Goal: Task Accomplishment & Management: Use online tool/utility

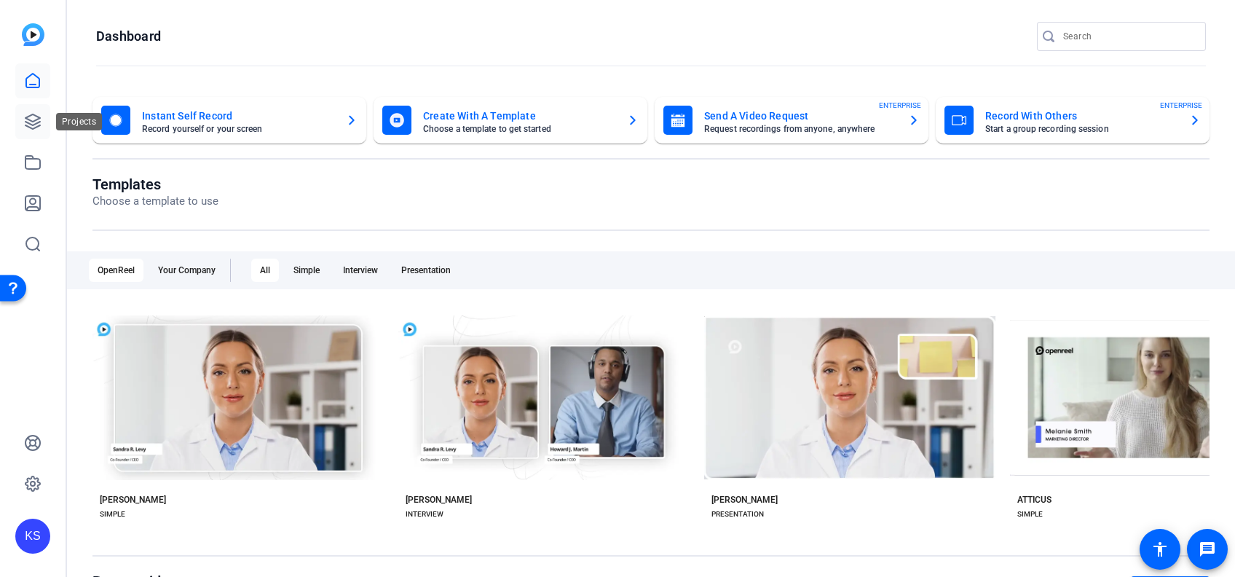
click at [29, 124] on icon at bounding box center [32, 121] width 15 height 15
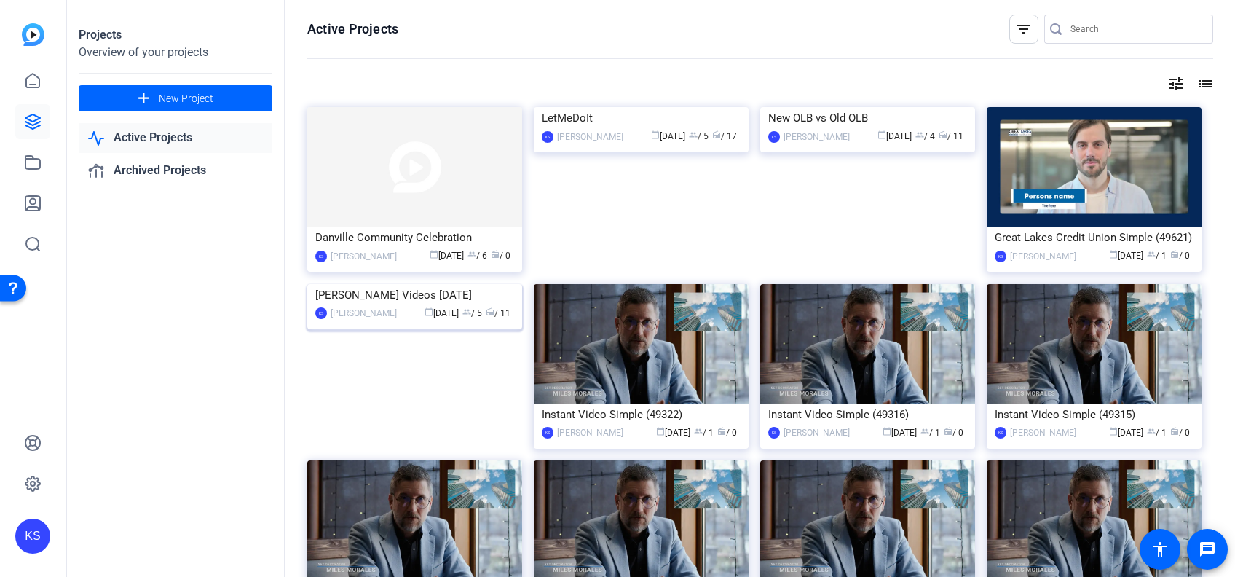
click at [443, 284] on img at bounding box center [414, 284] width 215 height 0
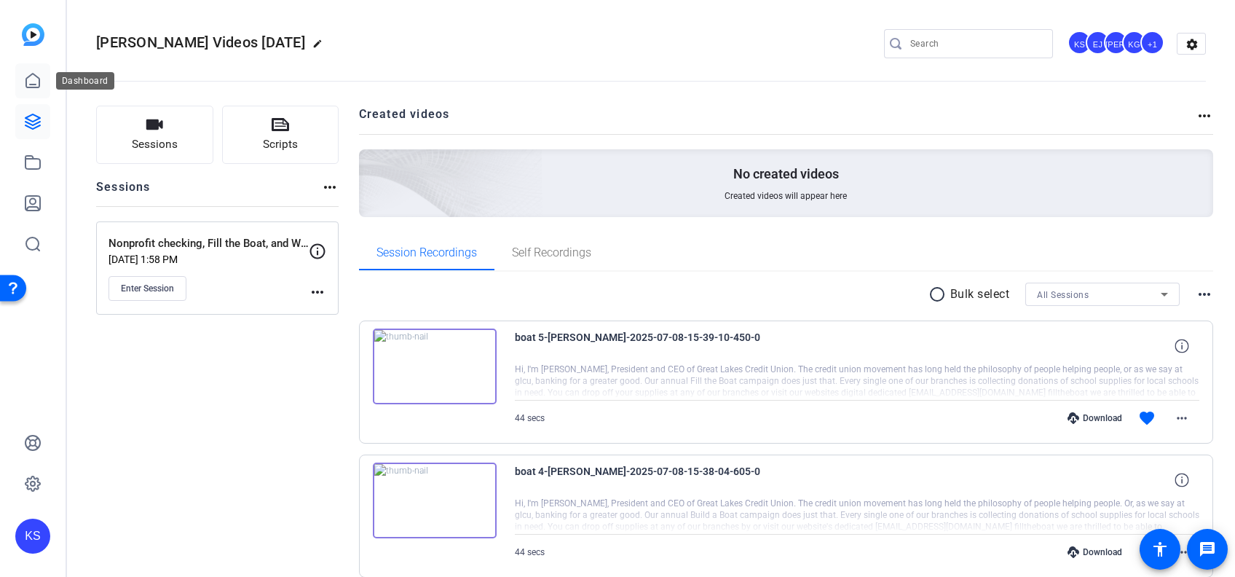
click at [31, 79] on icon at bounding box center [32, 80] width 17 height 17
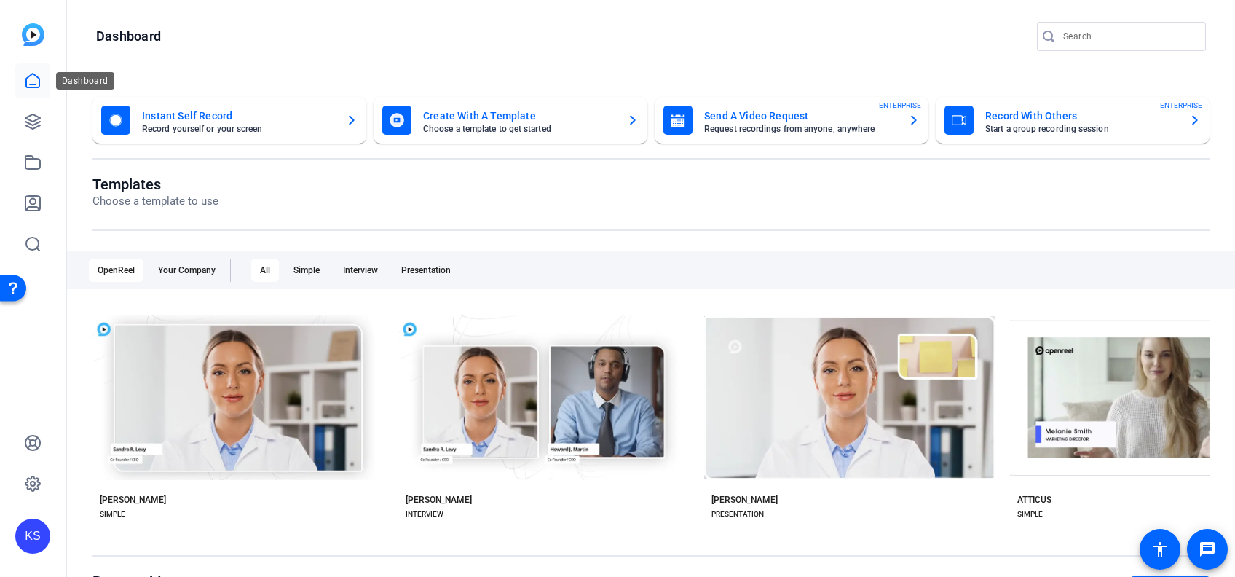
click at [33, 76] on icon at bounding box center [32, 80] width 17 height 17
click at [31, 163] on icon at bounding box center [32, 162] width 17 height 17
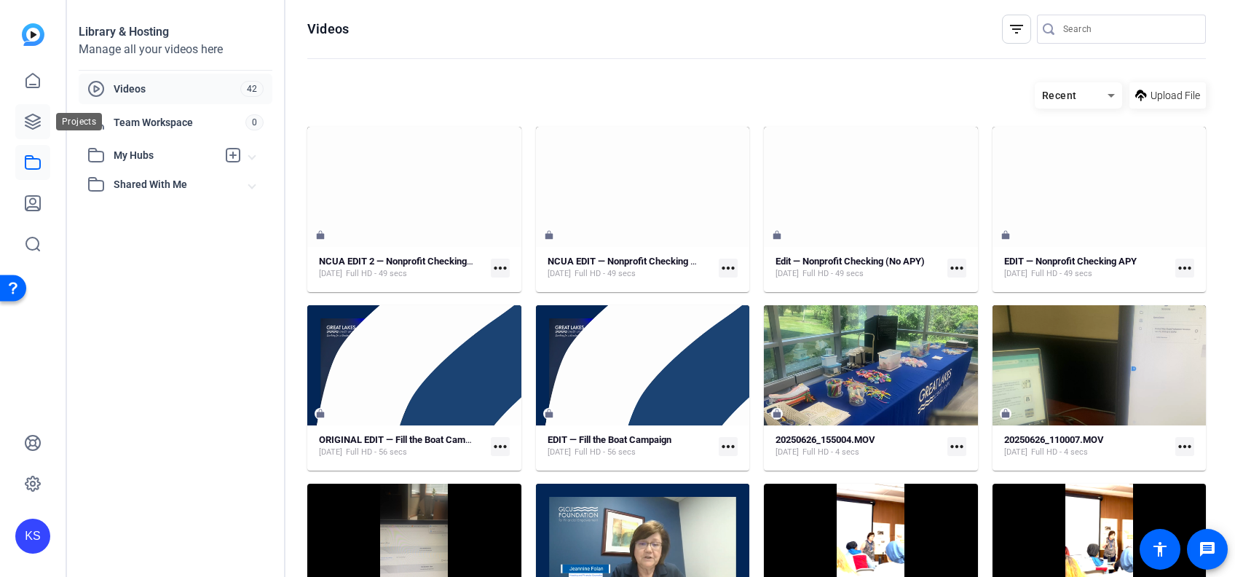
click at [28, 123] on icon at bounding box center [32, 121] width 17 height 17
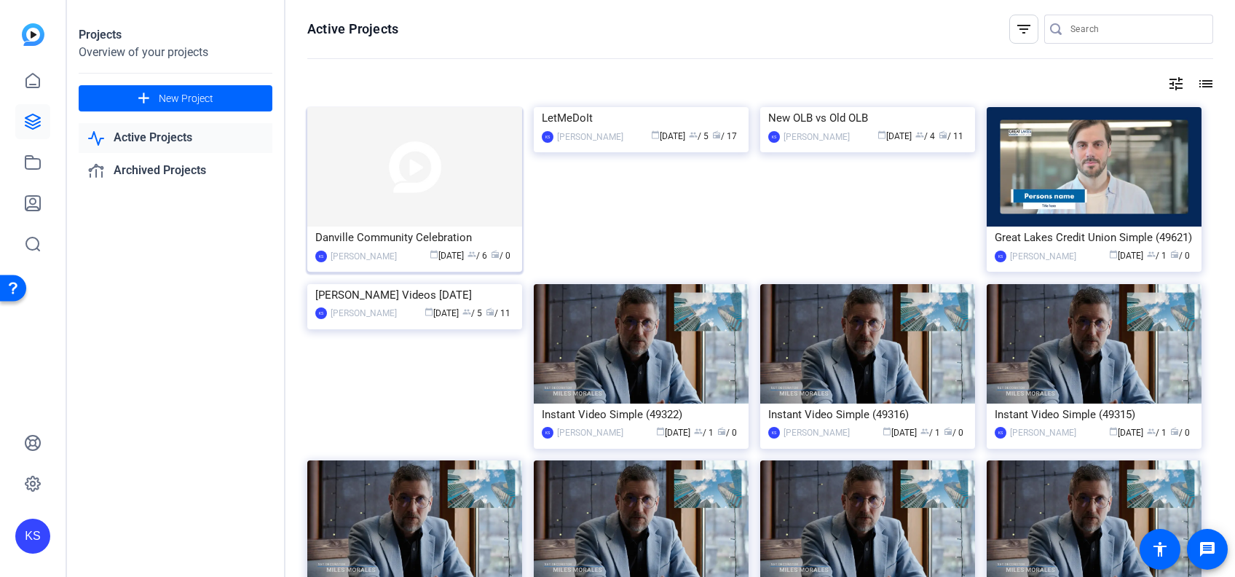
click at [411, 162] on img at bounding box center [414, 166] width 215 height 119
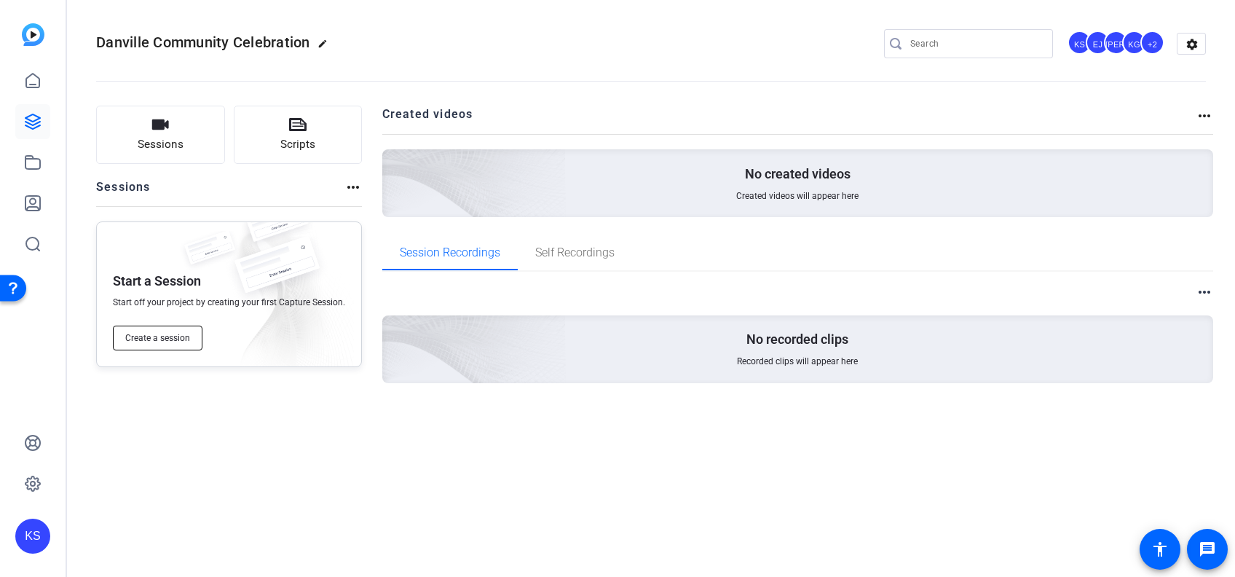
click at [145, 337] on span "Create a session" at bounding box center [157, 338] width 65 height 12
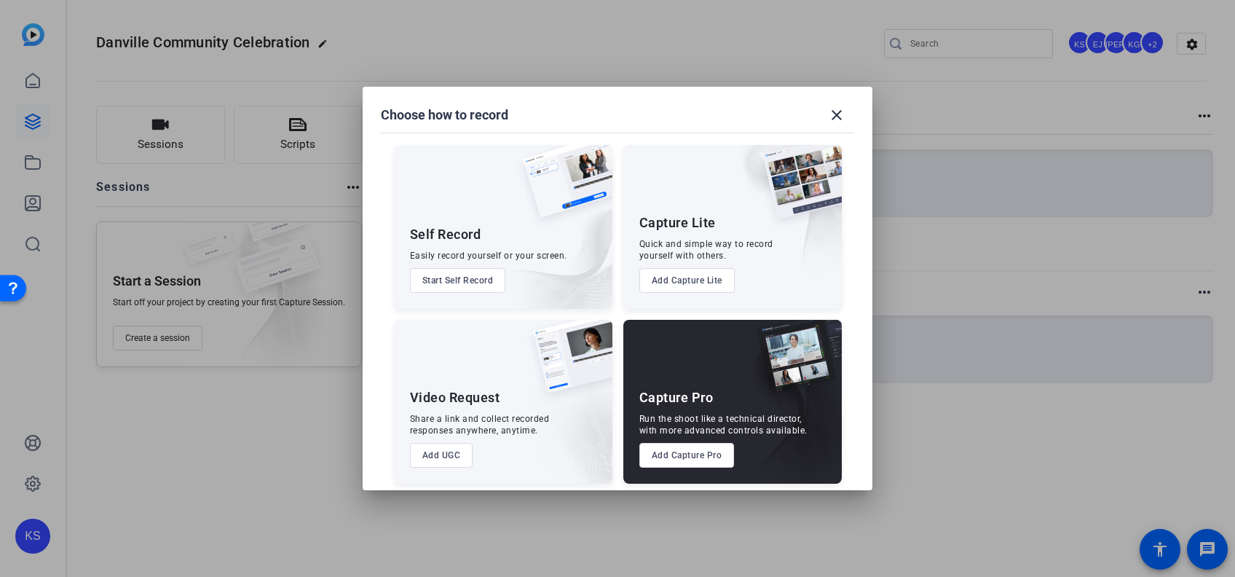
click at [431, 450] on button "Add UGC" at bounding box center [441, 455] width 63 height 25
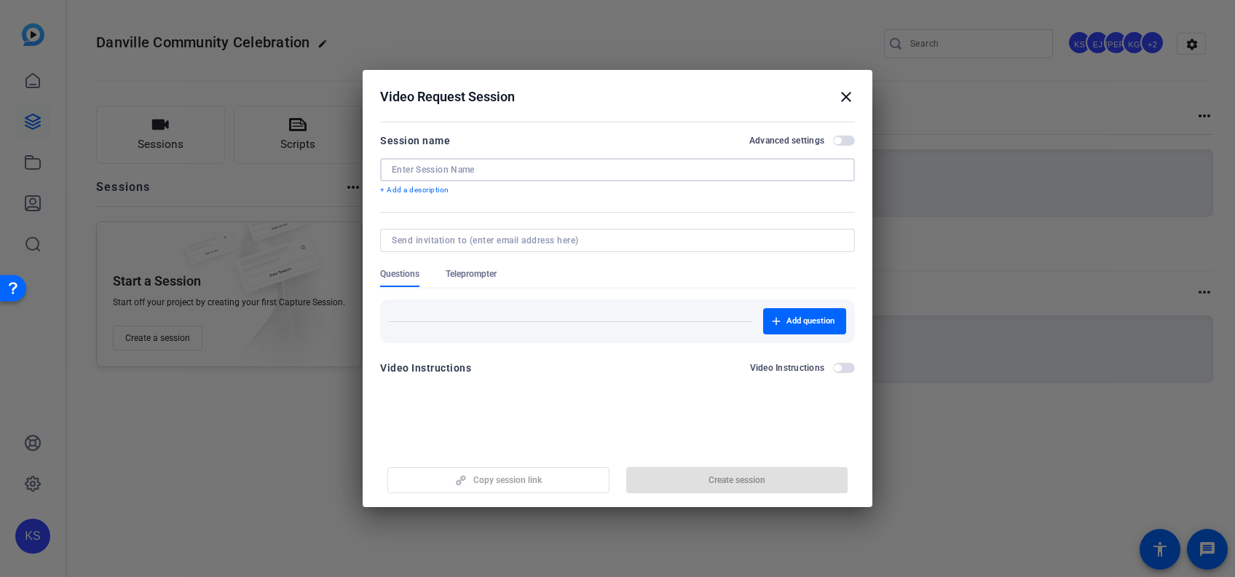
click at [622, 165] on input at bounding box center [617, 170] width 451 height 12
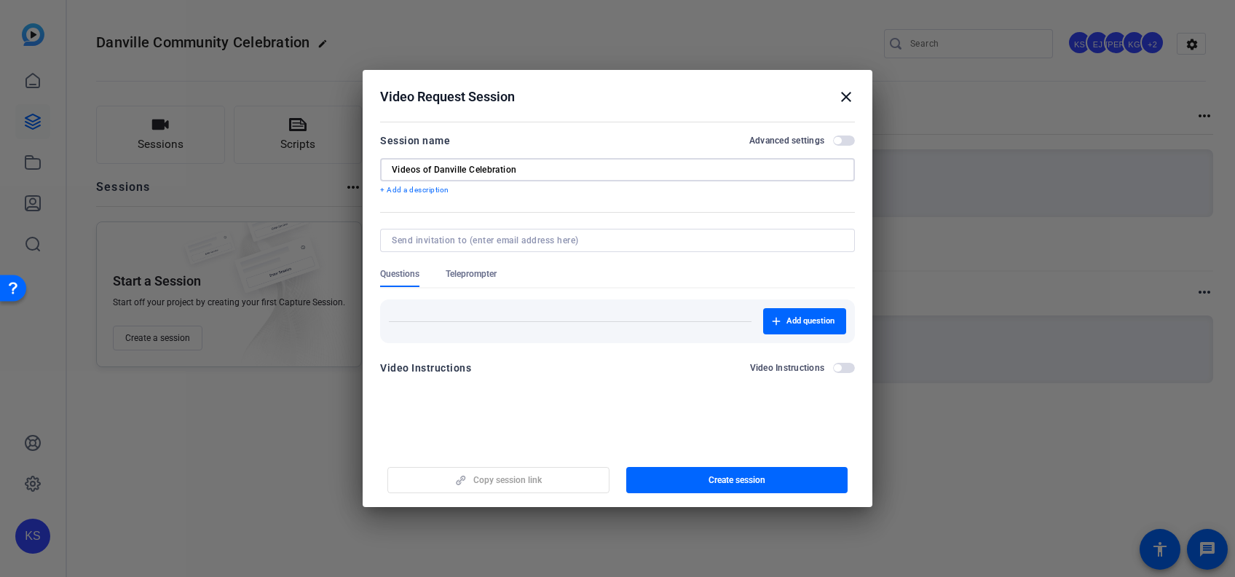
type input "Videos of Danville Celebration"
click at [577, 242] on input at bounding box center [615, 240] width 446 height 12
type input "[EMAIL_ADDRESS][DOMAIN_NAME]"
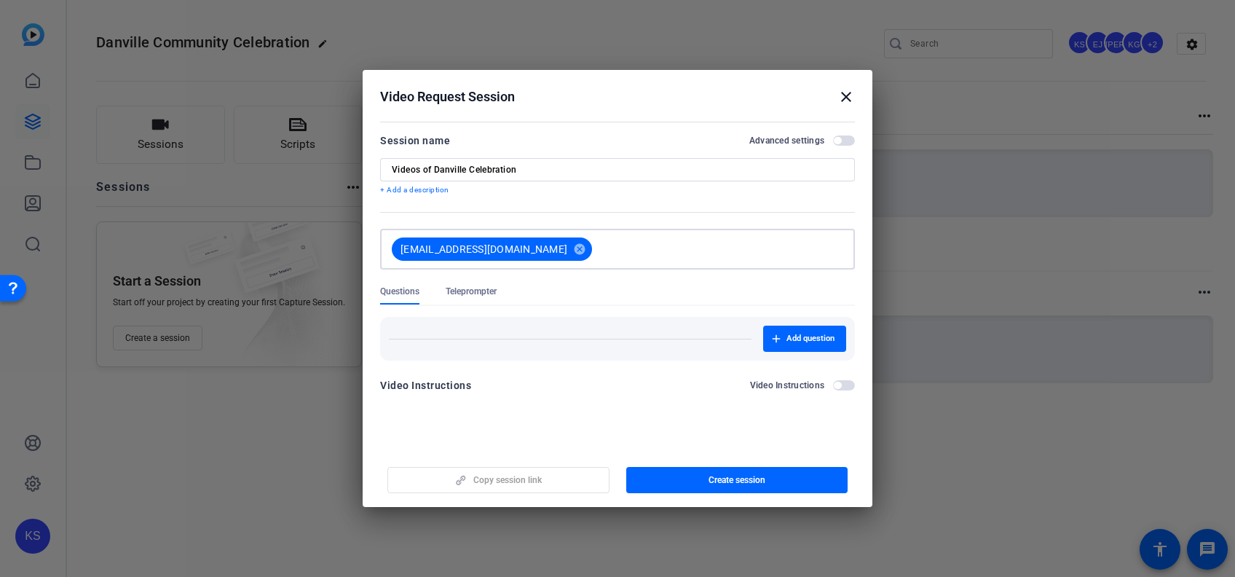
click at [635, 238] on input at bounding box center [717, 248] width 239 height 29
type input "[PERSON_NAME][EMAIL_ADDRESS][DOMAIN_NAME]"
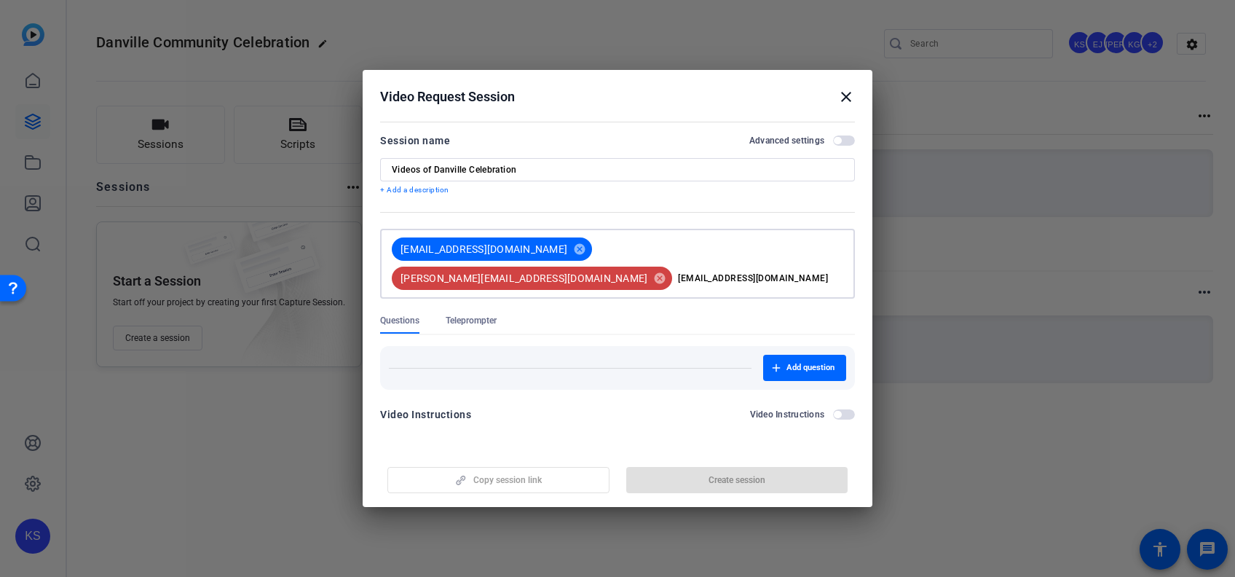
type input "[EMAIL_ADDRESS][DOMAIN_NAME]"
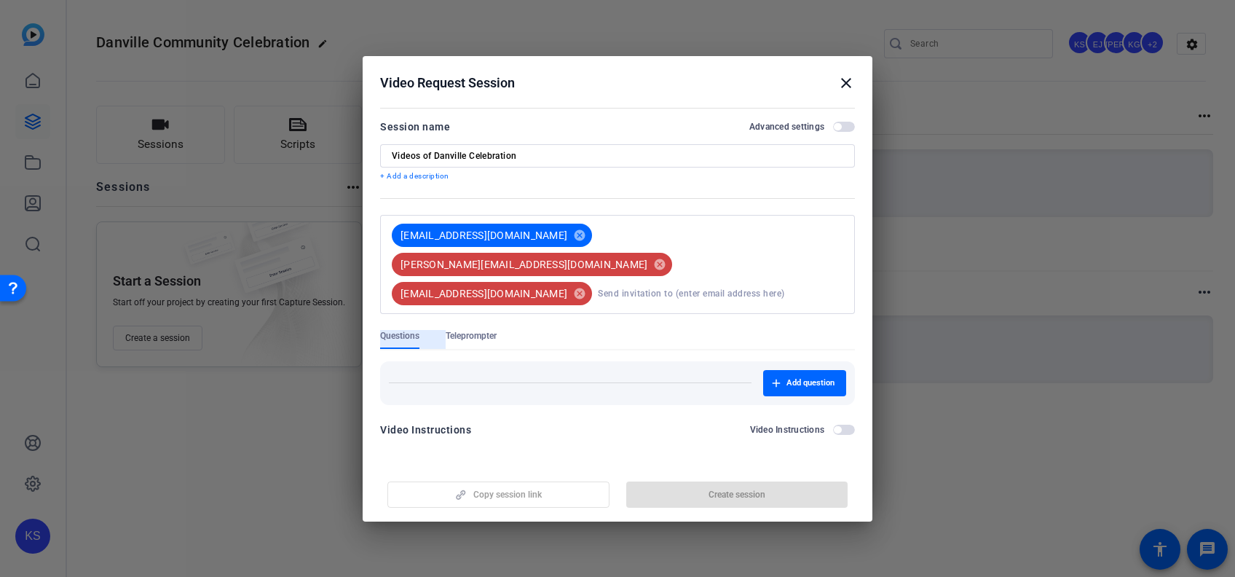
click at [832, 248] on div "[EMAIL_ADDRESS][DOMAIN_NAME] cancel [PERSON_NAME][EMAIL_ADDRESS][DOMAIN_NAME] c…" at bounding box center [614, 264] width 457 height 87
click at [831, 247] on div "[EMAIL_ADDRESS][DOMAIN_NAME] cancel [PERSON_NAME][EMAIL_ADDRESS][DOMAIN_NAME] c…" at bounding box center [614, 264] width 457 height 87
click at [500, 477] on div "Copy session link Create session" at bounding box center [617, 488] width 475 height 37
click at [592, 287] on mat-icon "cancel" at bounding box center [579, 293] width 25 height 13
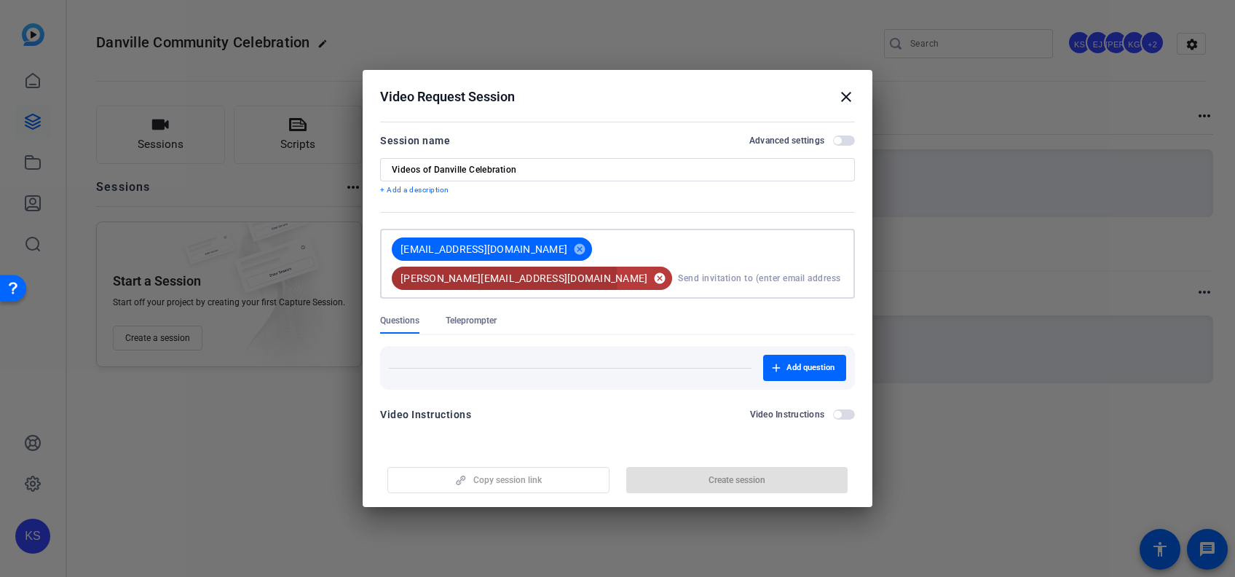
click at [672, 272] on mat-icon "cancel" at bounding box center [659, 278] width 25 height 13
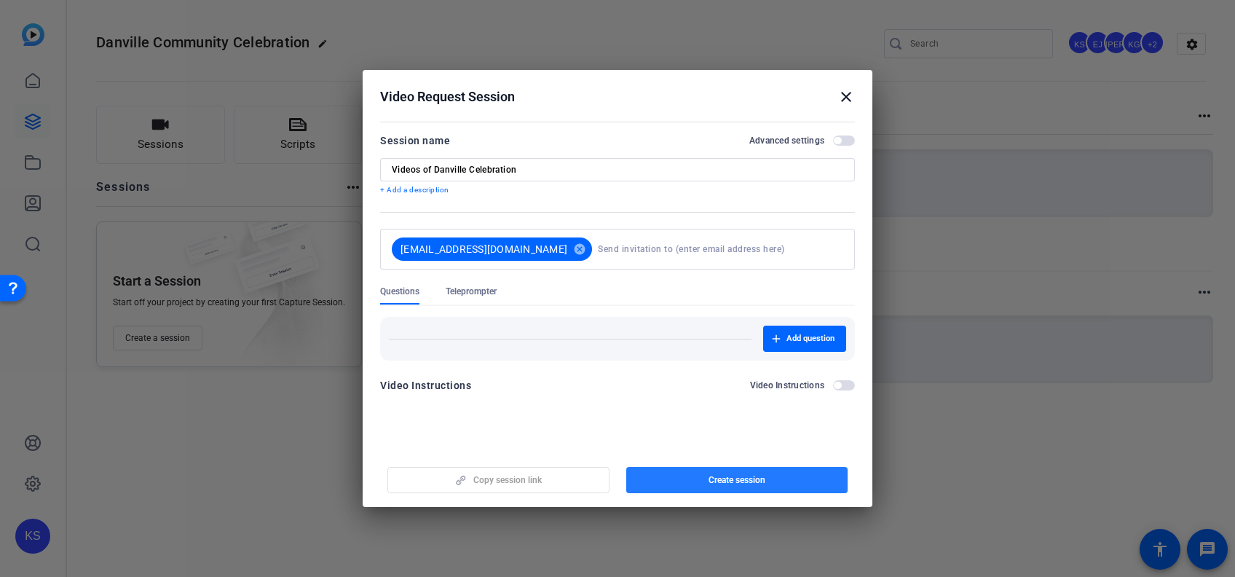
click at [742, 480] on span "Create session" at bounding box center [736, 480] width 57 height 12
